Goal: Find specific page/section

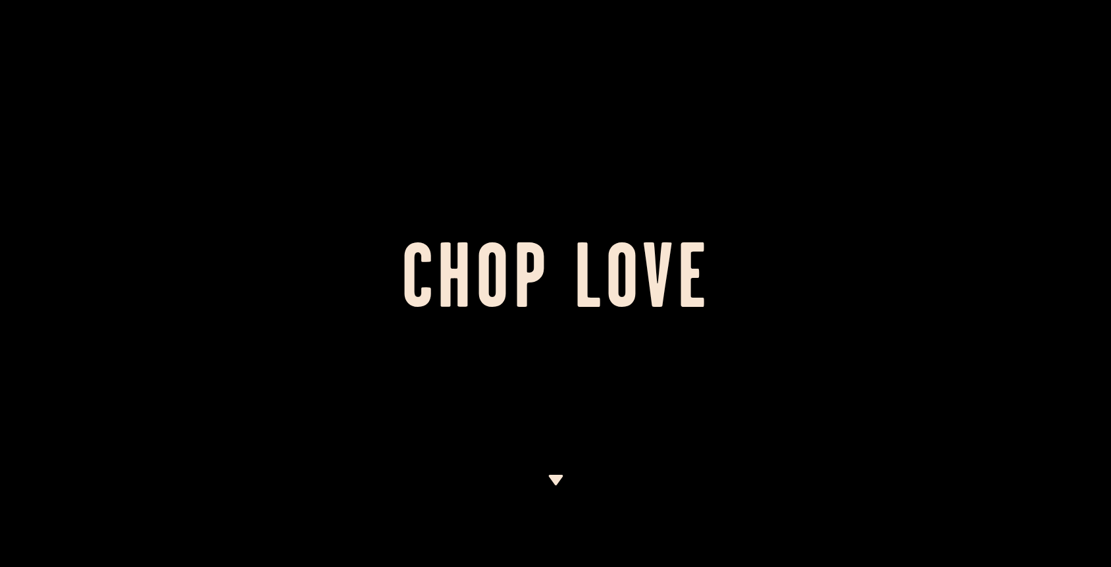
click at [554, 479] on img at bounding box center [556, 480] width 16 height 11
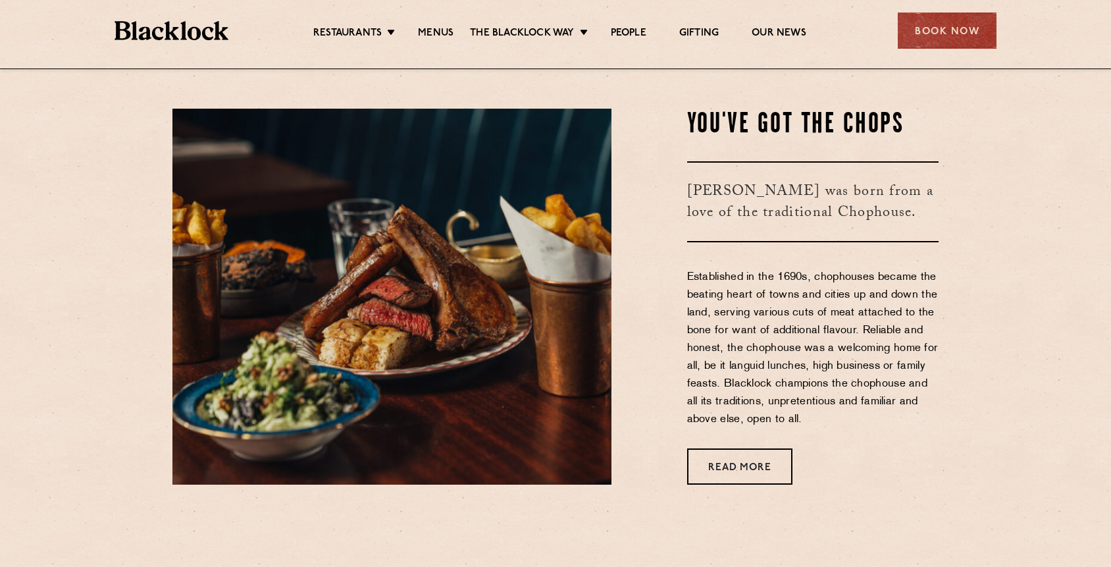
scroll to position [498, 0]
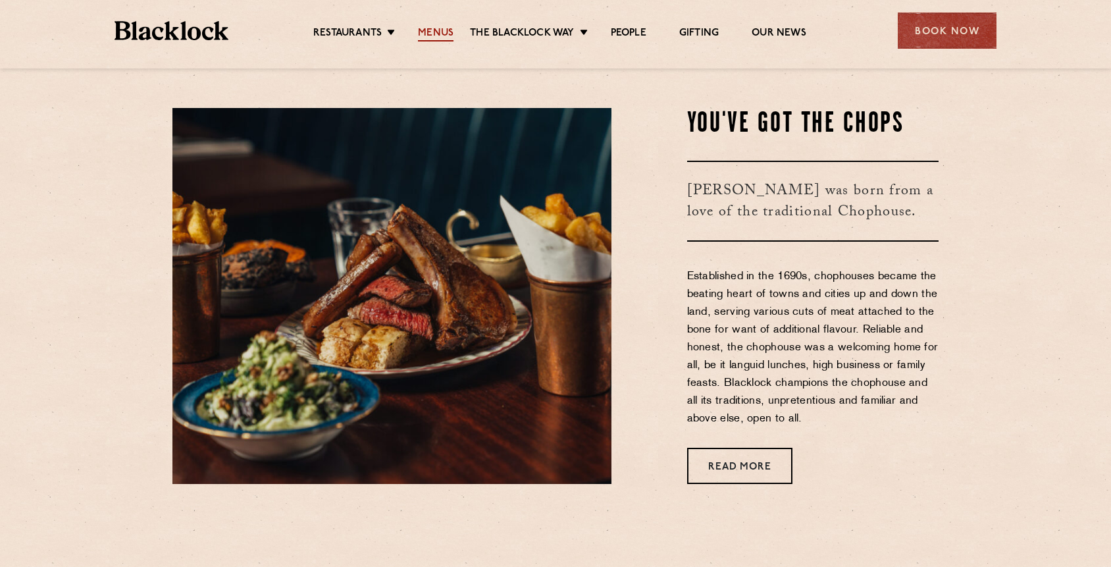
click at [429, 36] on link "Menus" at bounding box center [436, 34] width 36 height 14
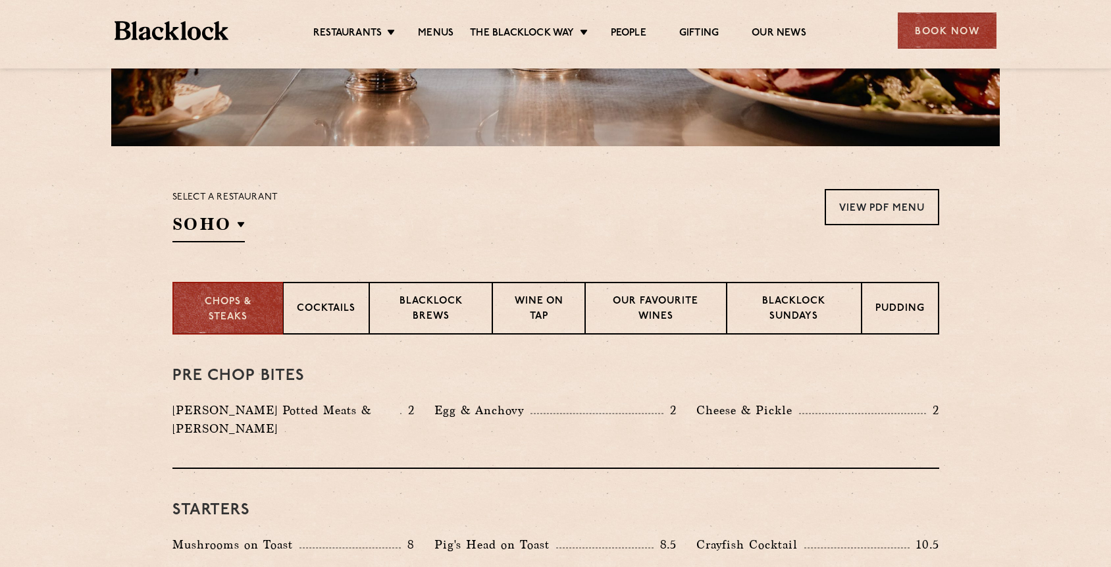
scroll to position [329, 0]
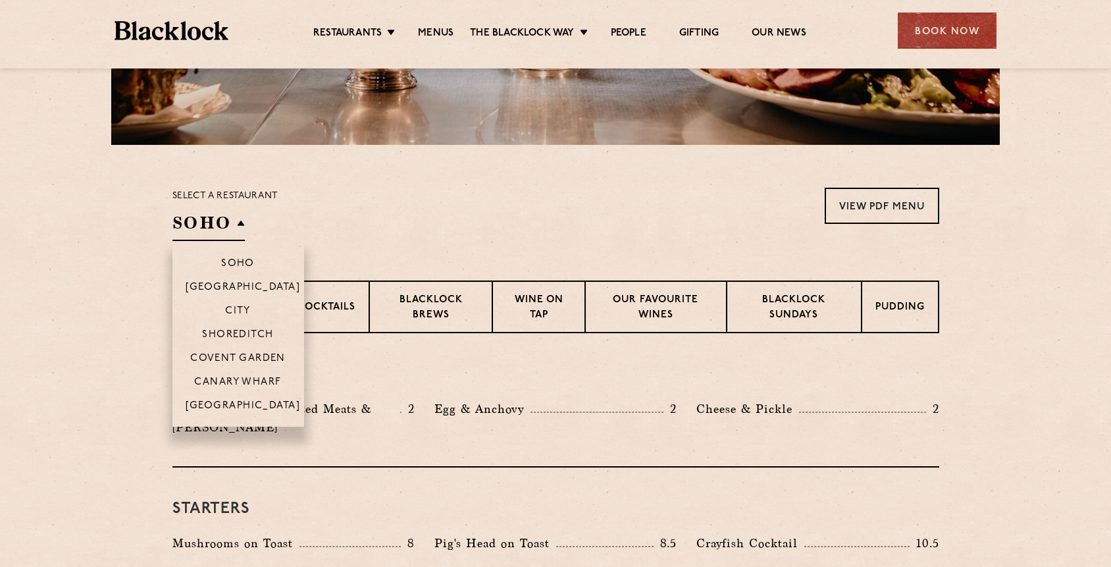
click at [220, 231] on h2 "SOHO" at bounding box center [209, 226] width 72 height 30
click at [245, 307] on p "City" at bounding box center [238, 312] width 26 height 13
click at [244, 328] on li "Shoreditch" at bounding box center [239, 334] width 132 height 24
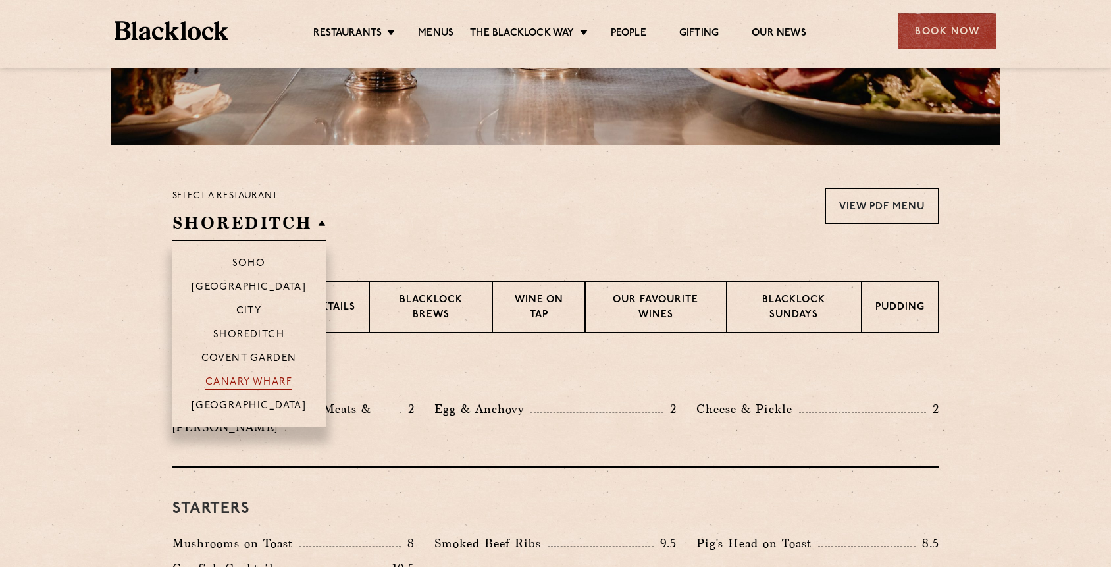
click at [244, 380] on p "Canary Wharf" at bounding box center [248, 383] width 87 height 13
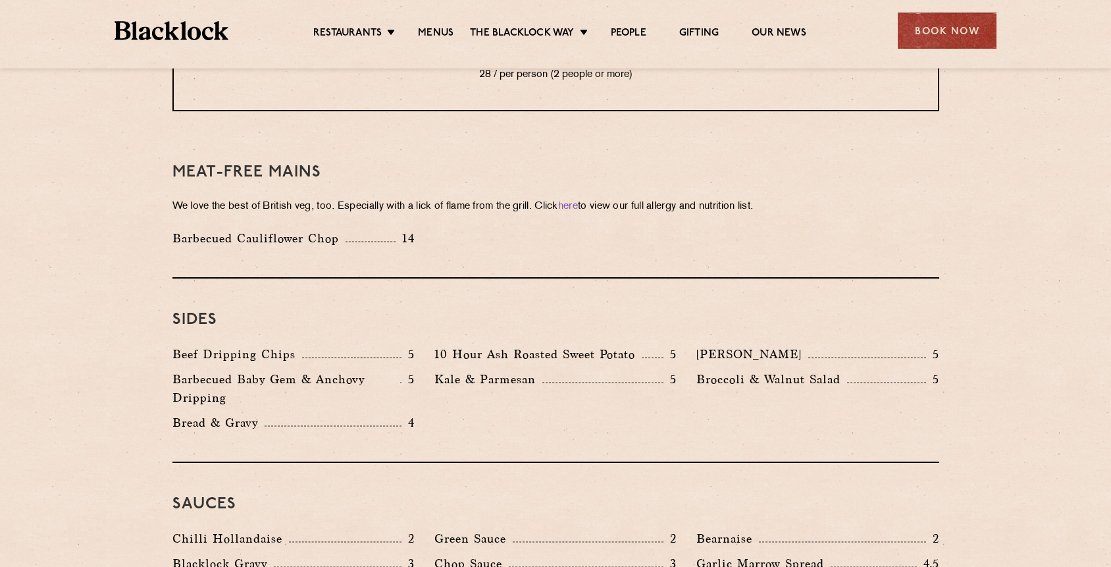
scroll to position [1771, 0]
